Goal: Information Seeking & Learning: Learn about a topic

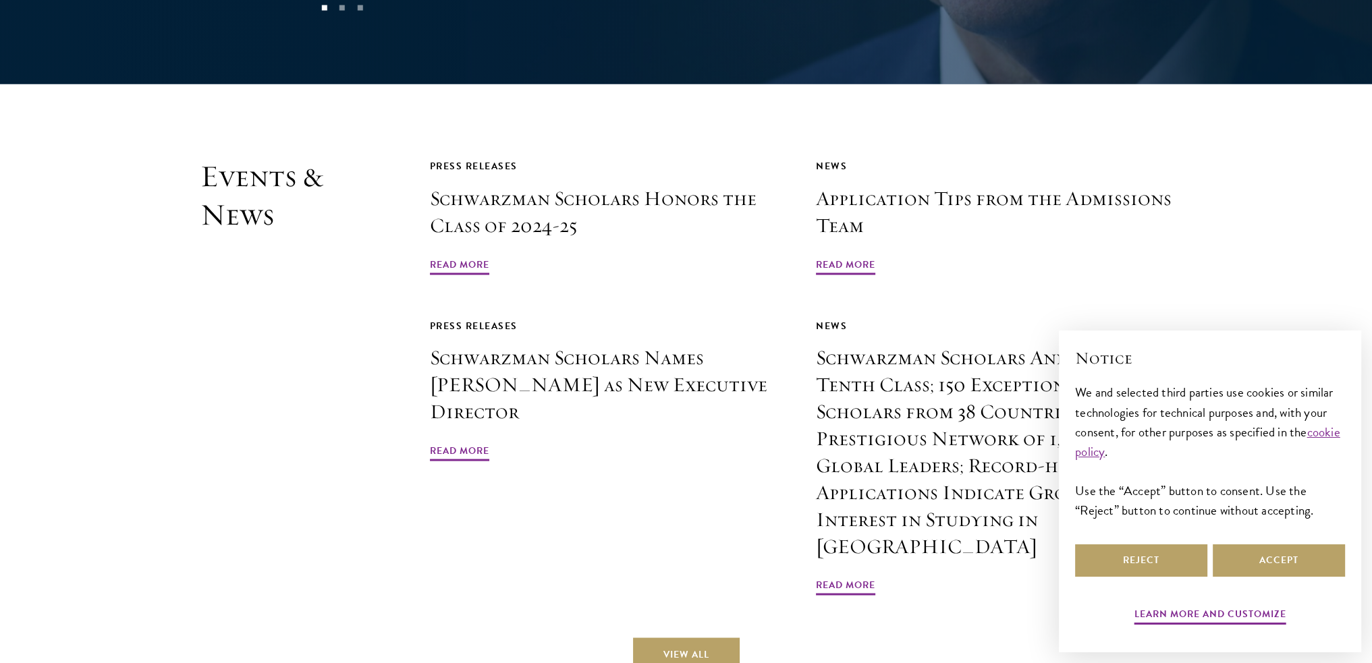
scroll to position [3239, 0]
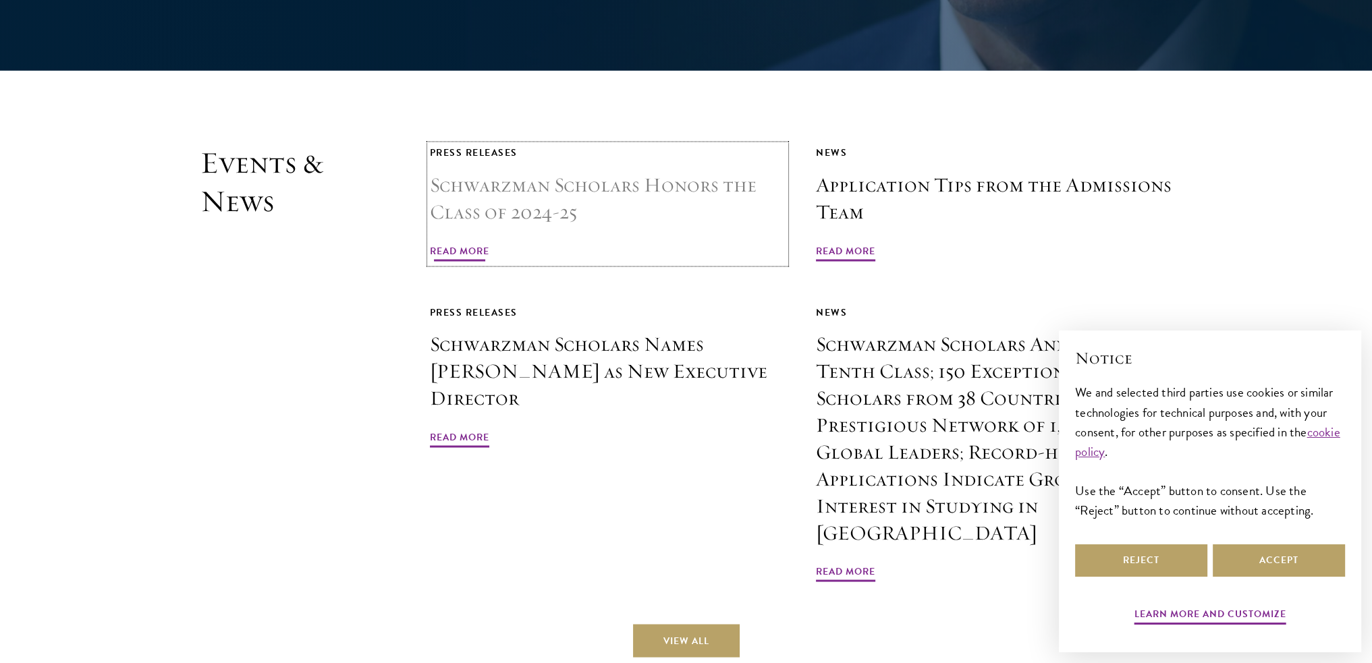
click at [442, 242] on span "Read More" at bounding box center [459, 252] width 59 height 21
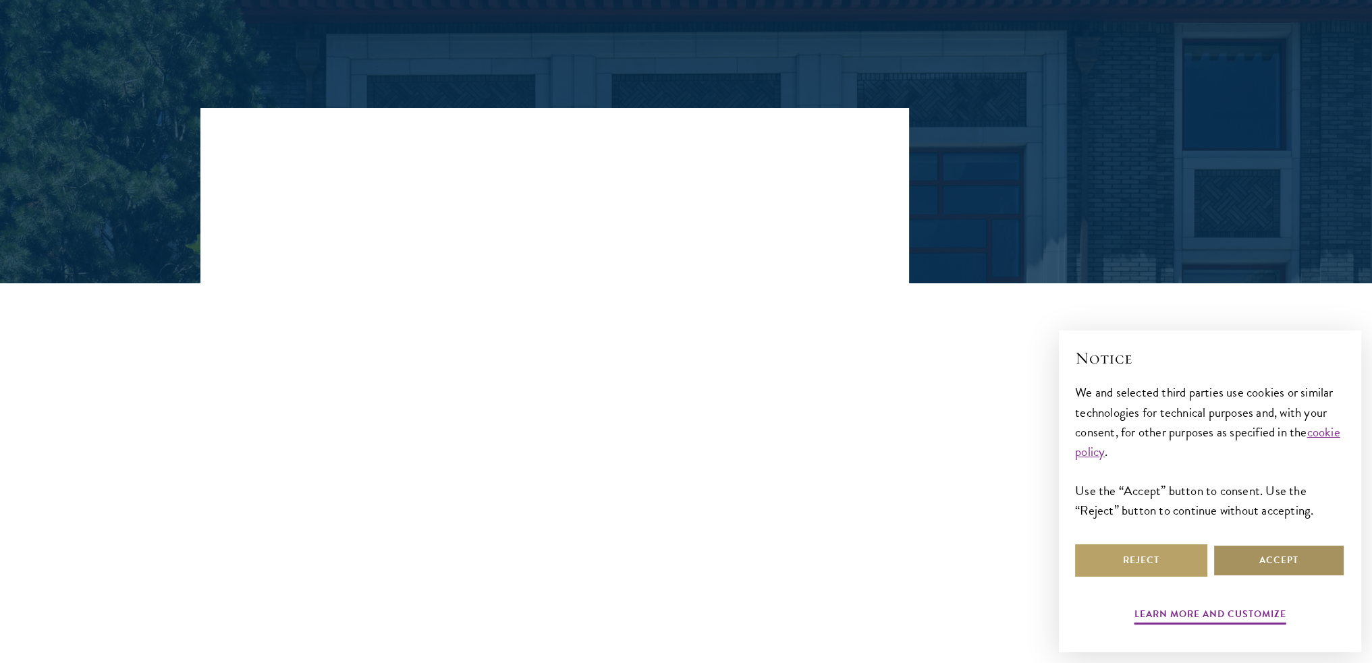
click at [1299, 566] on button "Accept" at bounding box center [1278, 561] width 132 height 32
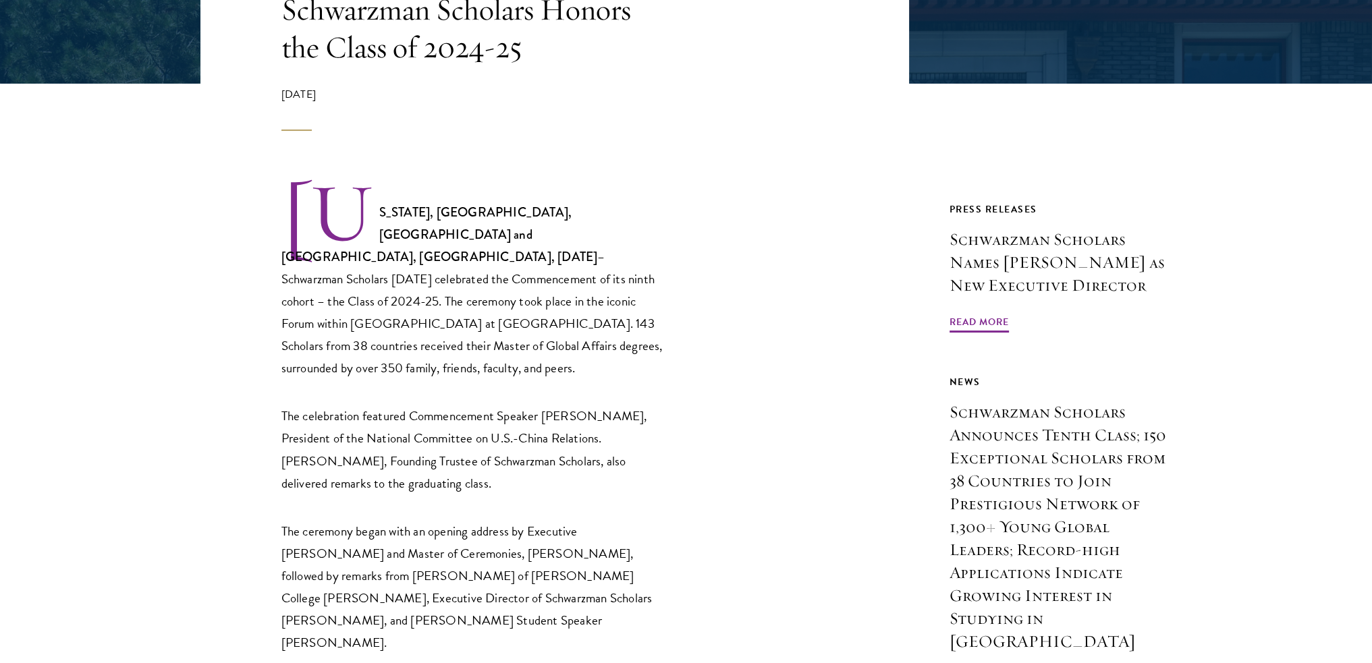
scroll to position [337, 0]
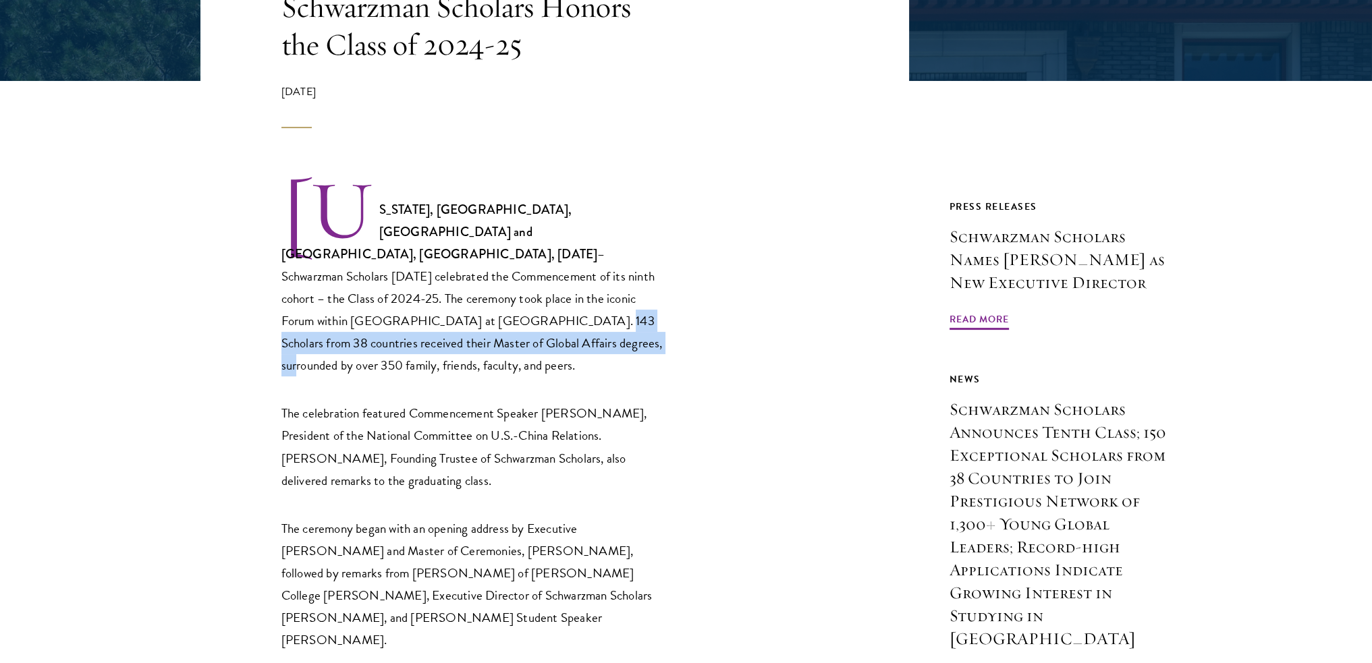
drag, startPoint x: 375, startPoint y: 295, endPoint x: 415, endPoint y: 322, distance: 48.1
click at [415, 322] on p "NEW YORK, NY, USA and BEIJING, CHINA, June 22, 2025 – Schwarzman Scholars today…" at bounding box center [473, 278] width 385 height 198
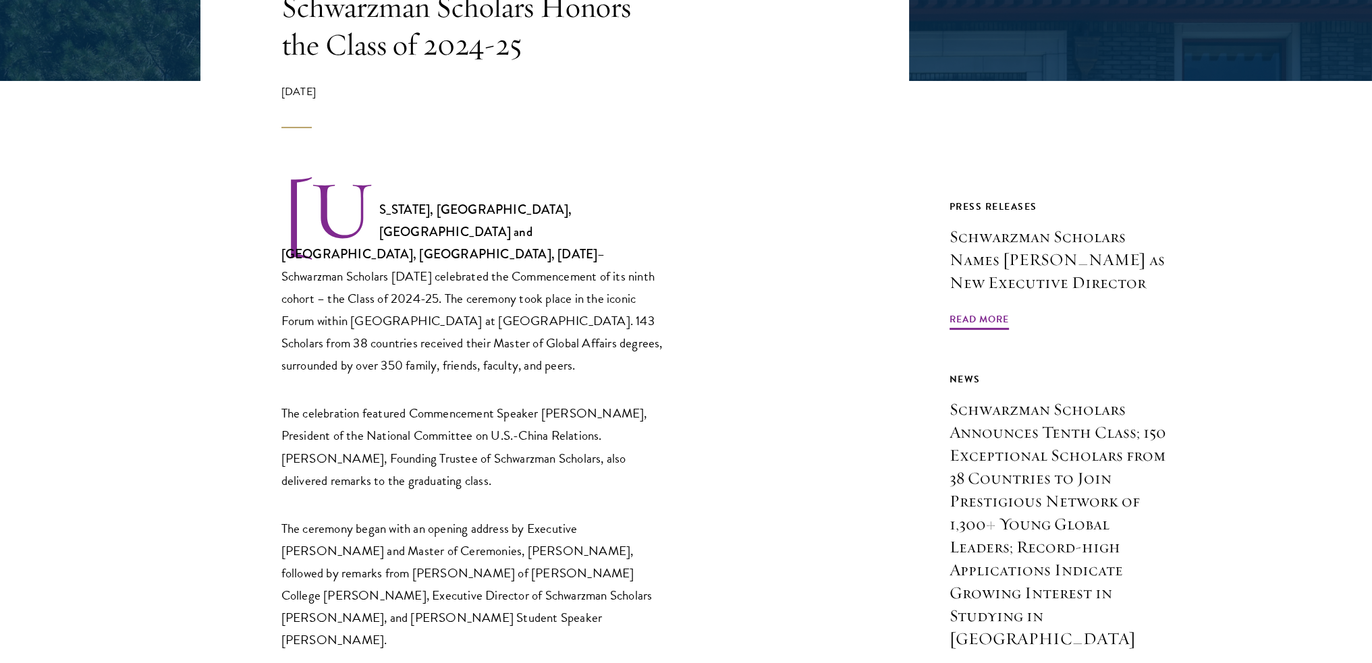
drag, startPoint x: 422, startPoint y: 346, endPoint x: 397, endPoint y: 302, distance: 50.5
click at [397, 302] on p "NEW YORK, NY, USA and BEIJING, CHINA, June 22, 2025 – Schwarzman Scholars today…" at bounding box center [473, 278] width 385 height 198
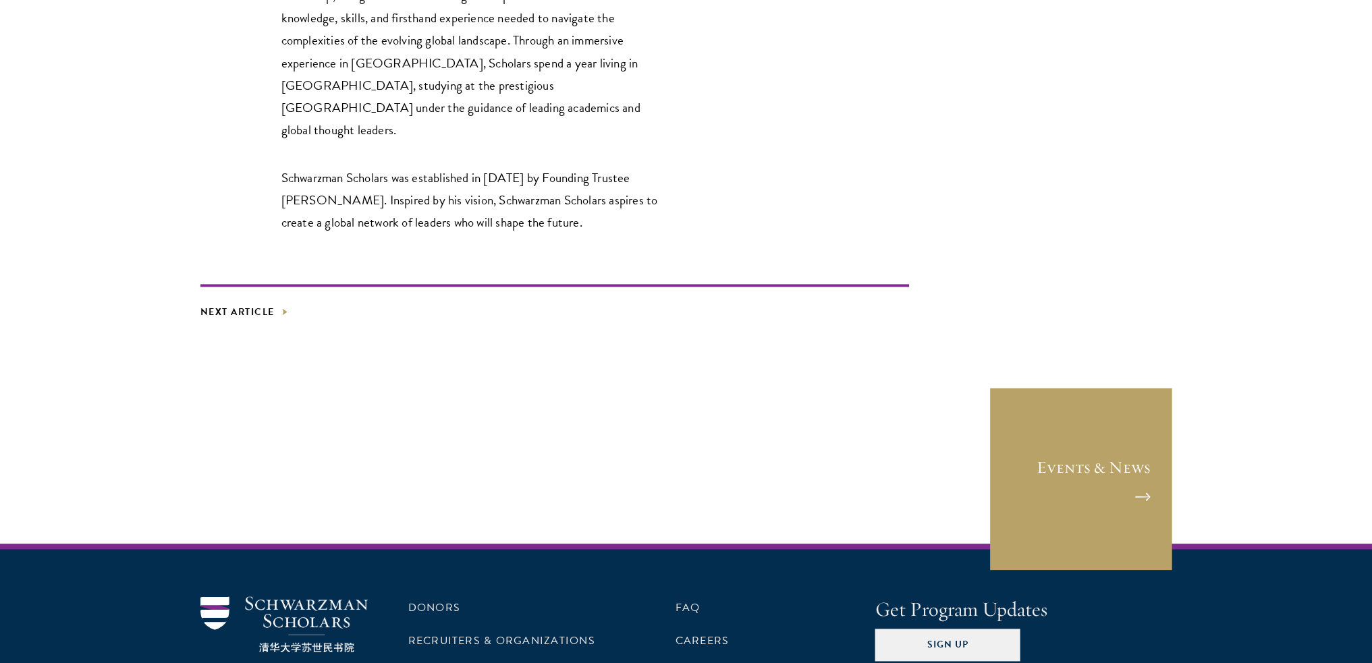
scroll to position [2513, 0]
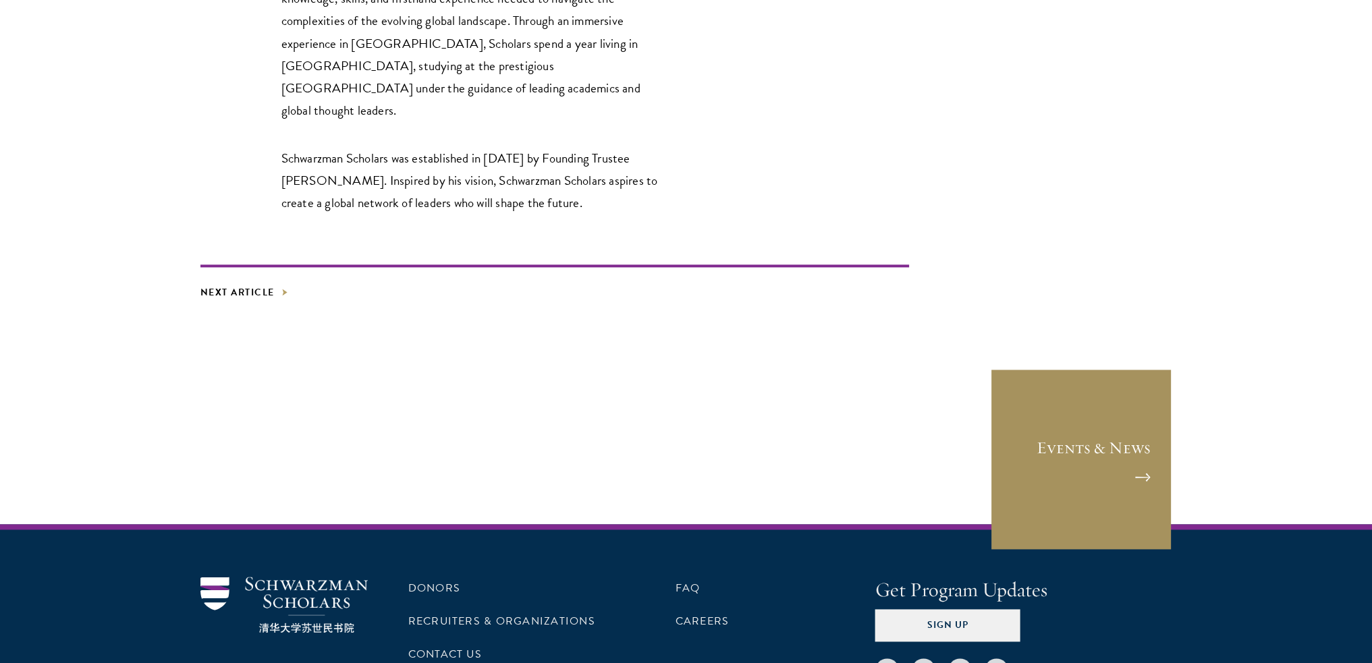
click at [1084, 368] on link "Events & News" at bounding box center [1081, 459] width 182 height 182
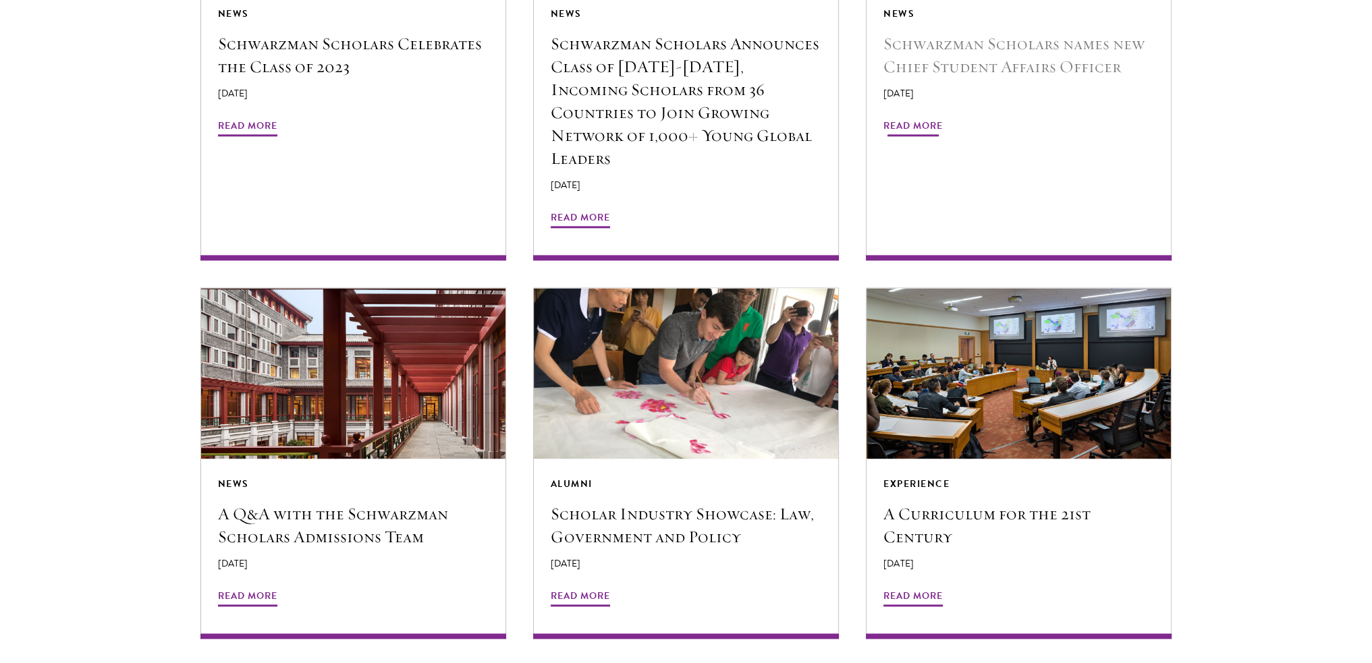
scroll to position [2362, 0]
